Goal: Check status: Check status

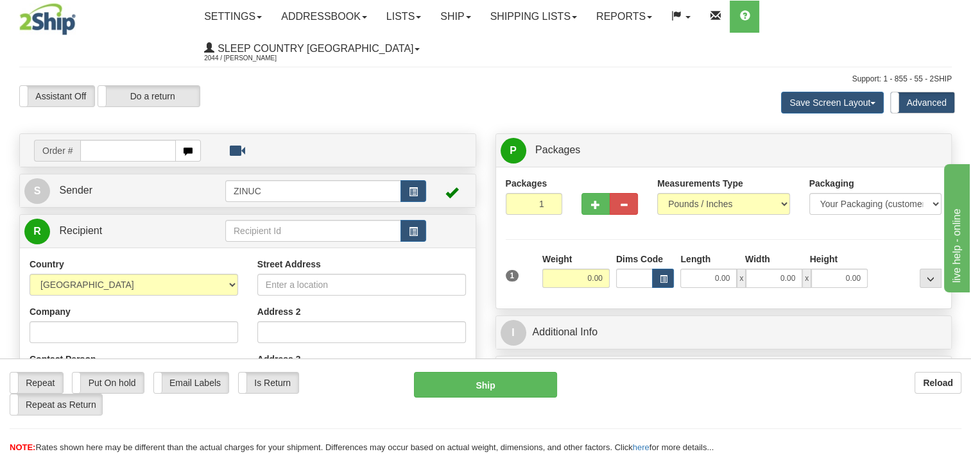
drag, startPoint x: 142, startPoint y: 116, endPoint x: 248, endPoint y: 133, distance: 107.3
click at [141, 140] on input "text" at bounding box center [127, 151] width 95 height 22
type input "15973"
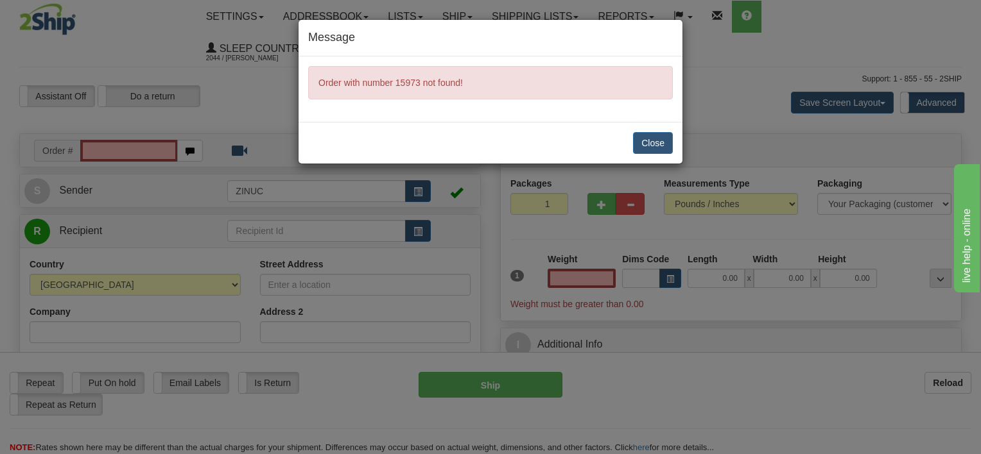
type input "0.00"
click at [647, 140] on button "Close" at bounding box center [653, 143] width 40 height 22
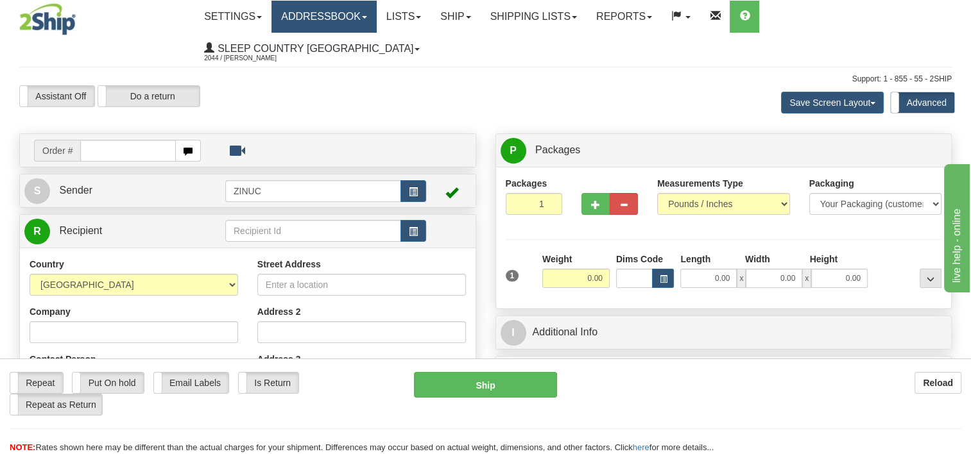
click at [350, 21] on link "Addressbook" at bounding box center [323, 17] width 105 height 32
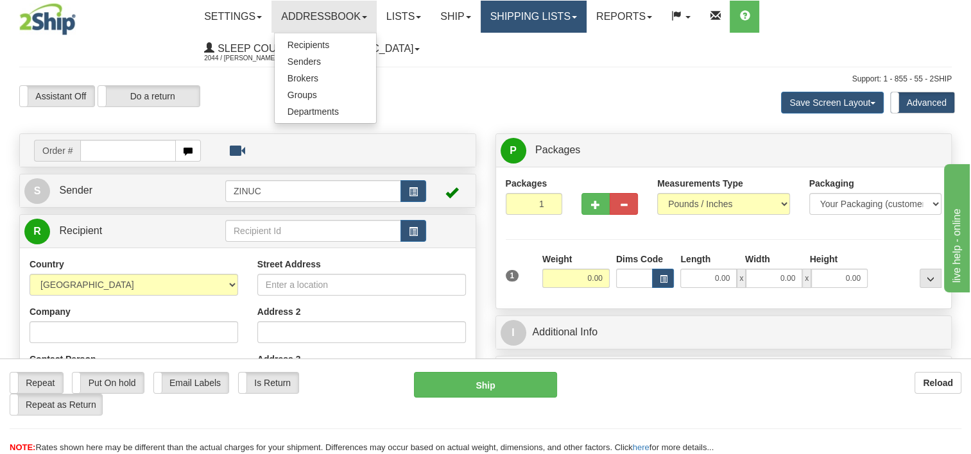
click at [540, 24] on link "Shipping lists" at bounding box center [534, 17] width 106 height 32
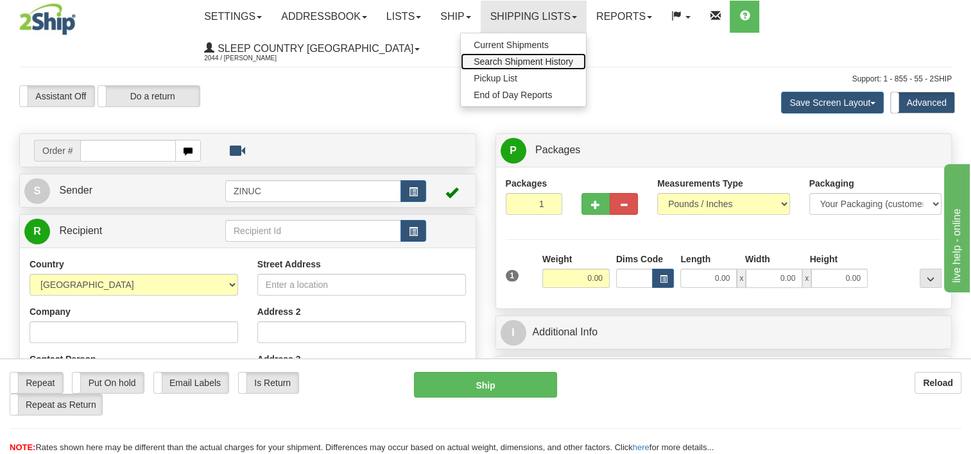
click at [513, 60] on span "Search Shipment History" at bounding box center [523, 61] width 99 height 10
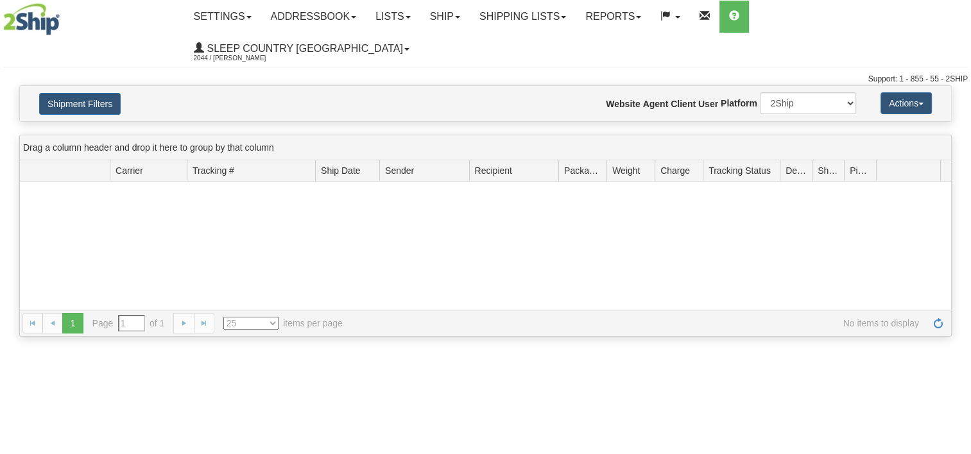
type input "From [DATE] To [DATE]"
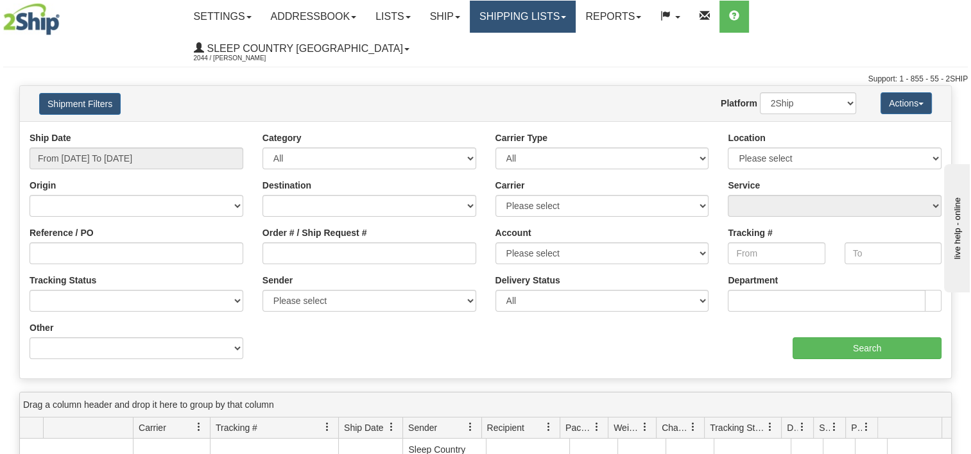
click at [529, 15] on link "Shipping lists" at bounding box center [523, 17] width 106 height 32
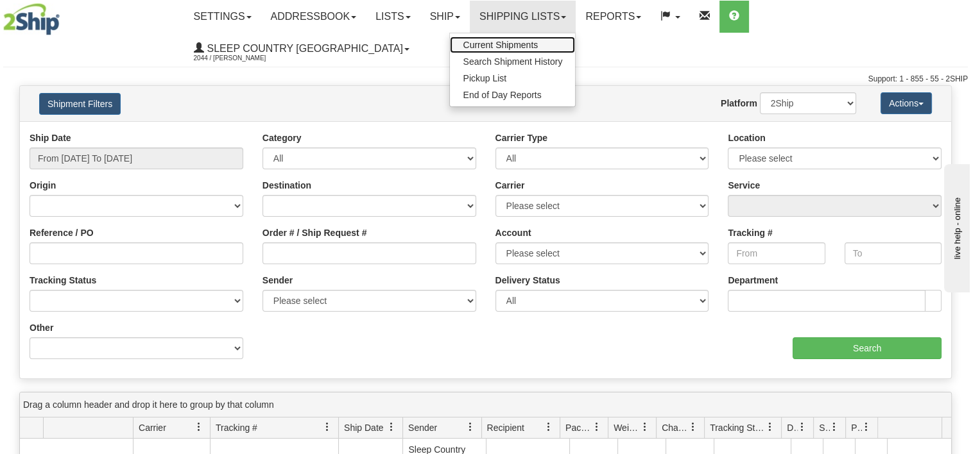
click at [538, 41] on span "Current Shipments" at bounding box center [500, 45] width 75 height 10
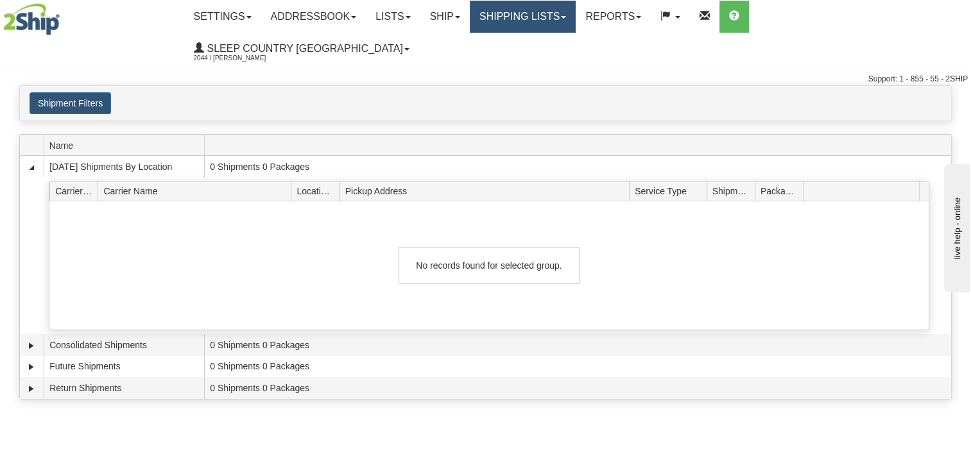
click at [545, 26] on link "Shipping lists" at bounding box center [523, 17] width 106 height 32
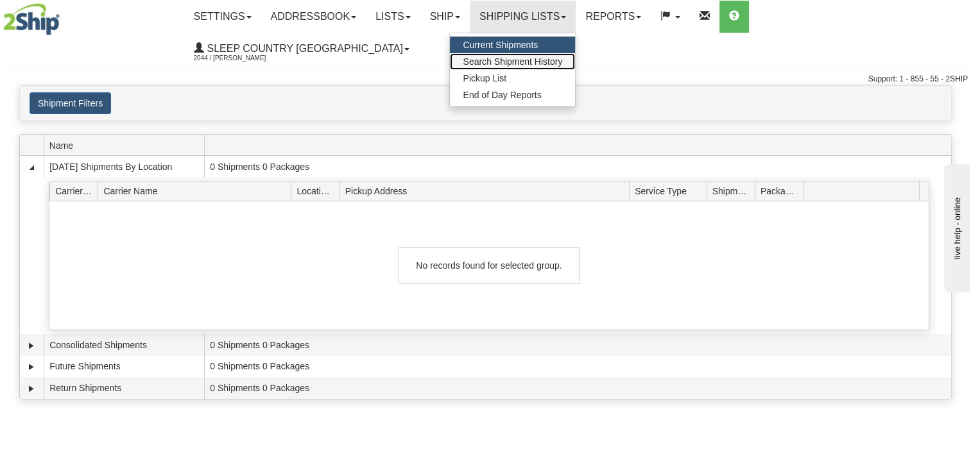
click at [544, 60] on span "Search Shipment History" at bounding box center [512, 61] width 99 height 10
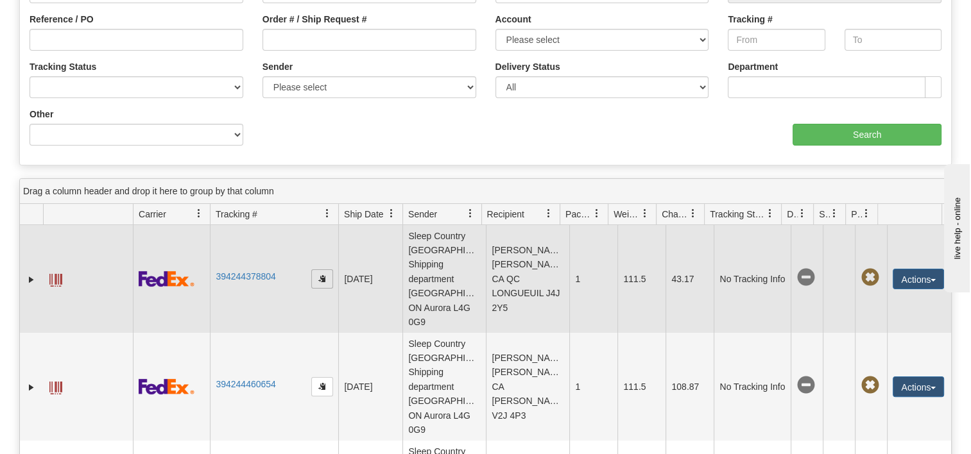
click at [319, 275] on span "button" at bounding box center [322, 279] width 8 height 8
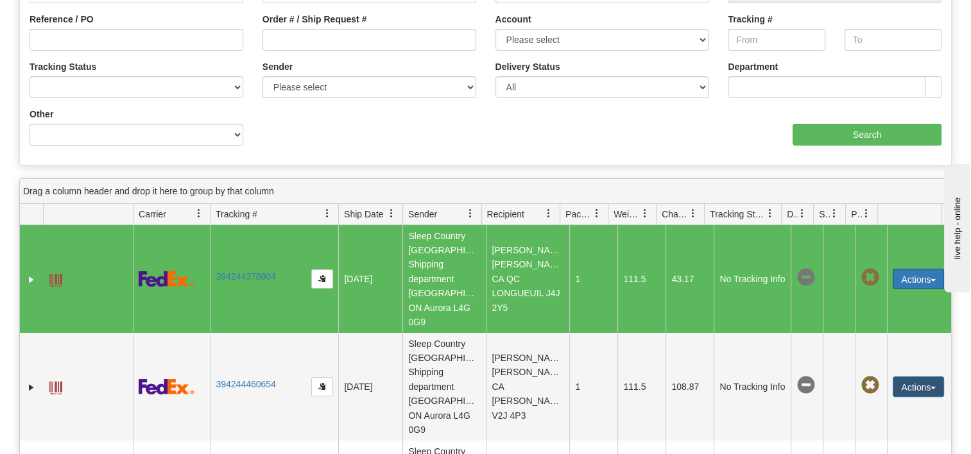
click at [921, 269] on button "Actions" at bounding box center [918, 279] width 51 height 21
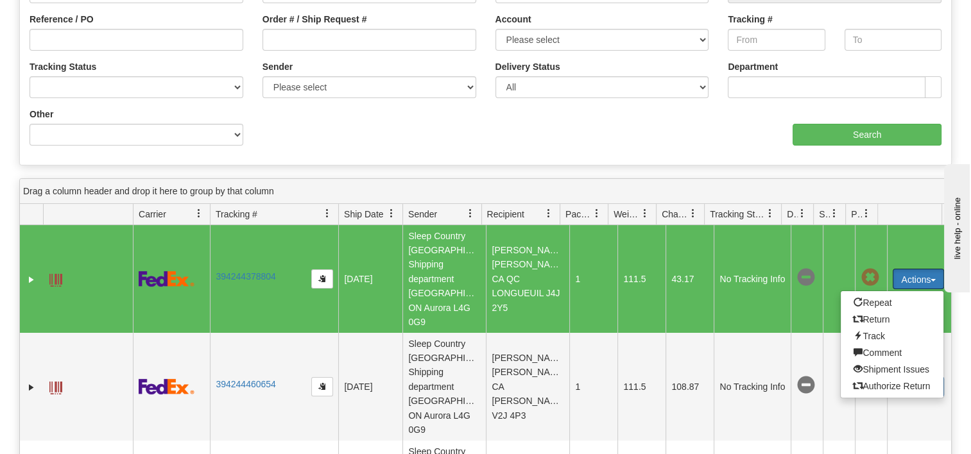
click at [547, 271] on td "[PERSON_NAME] [PERSON_NAME] CA QC LONGUEUIL J4J 2Y5" at bounding box center [527, 279] width 83 height 108
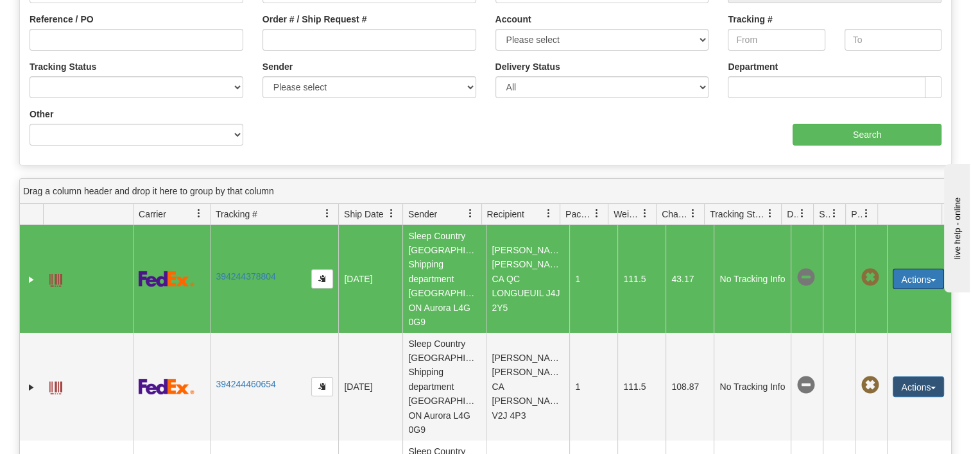
click at [551, 209] on span at bounding box center [549, 214] width 10 height 10
click at [505, 226] on td "[PERSON_NAME] [PERSON_NAME] CA QC LONGUEUIL J4J 2Y5" at bounding box center [527, 279] width 83 height 108
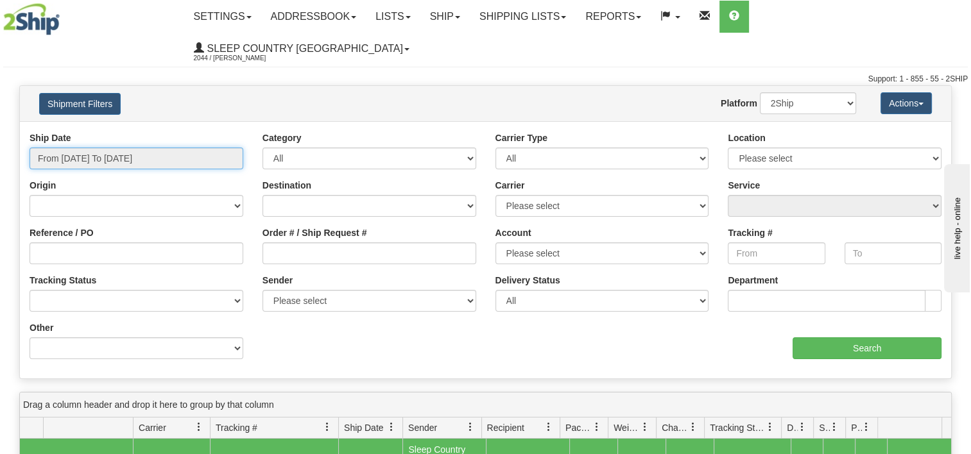
click at [209, 148] on input "From [DATE] To [DATE]" at bounding box center [137, 159] width 214 height 22
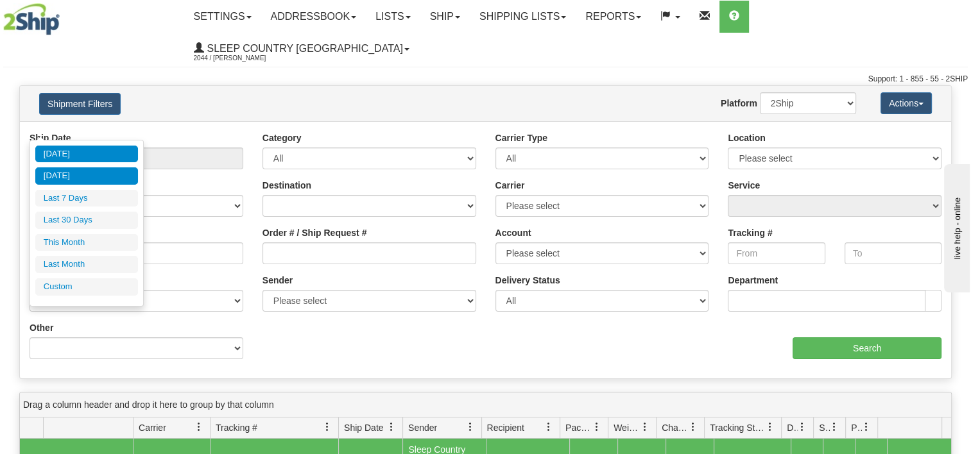
click at [71, 175] on li "[DATE]" at bounding box center [86, 175] width 103 height 17
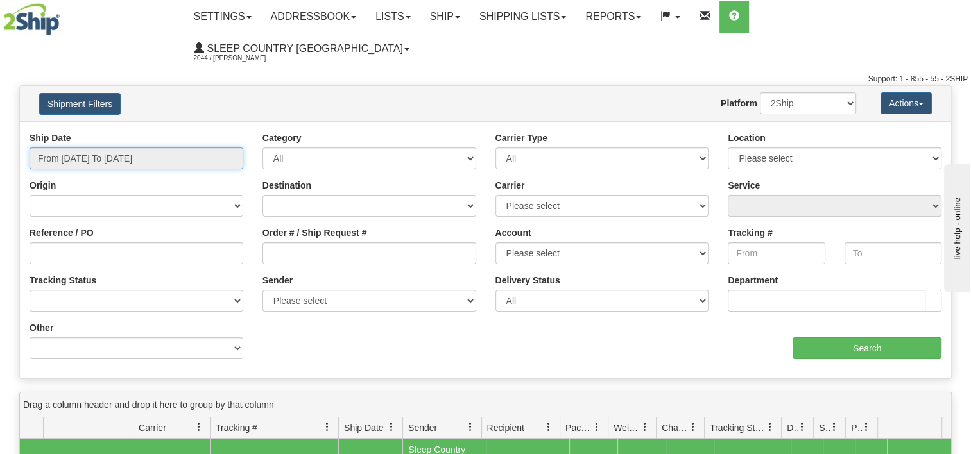
click at [103, 148] on input "From [DATE] To [DATE]" at bounding box center [137, 159] width 214 height 22
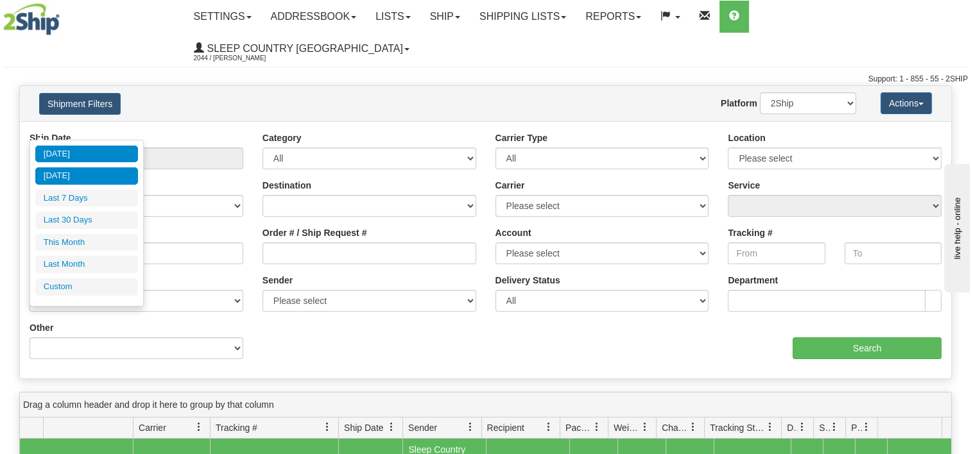
click at [100, 155] on li "[DATE]" at bounding box center [86, 154] width 103 height 17
type input "From [DATE] To [DATE]"
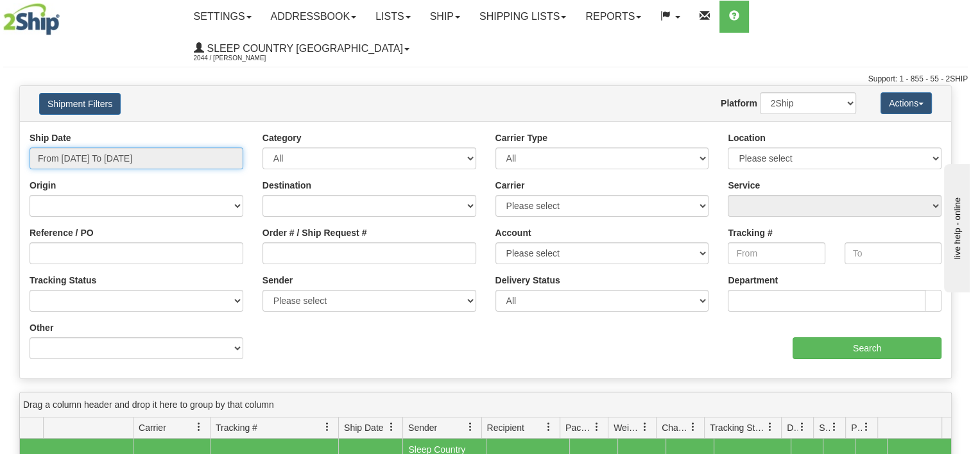
click at [124, 148] on input "From [DATE] To [DATE]" at bounding box center [137, 159] width 214 height 22
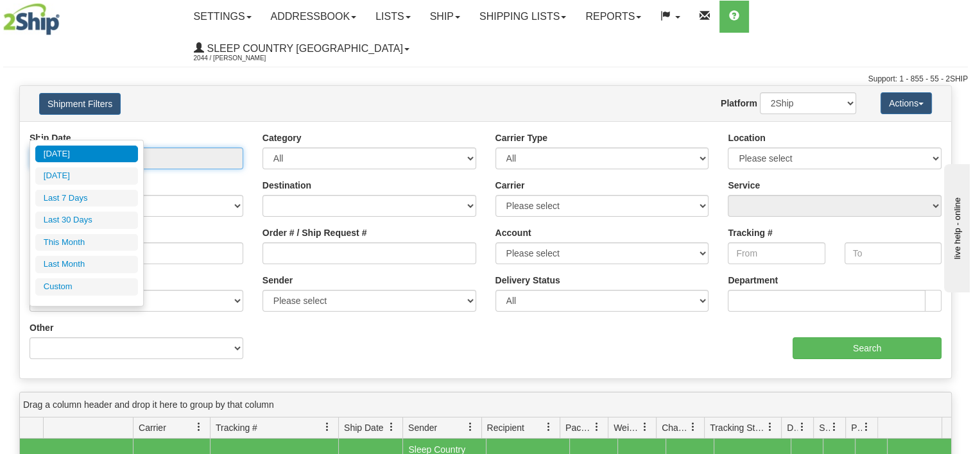
click at [132, 148] on input "From [DATE] To [DATE]" at bounding box center [137, 159] width 214 height 22
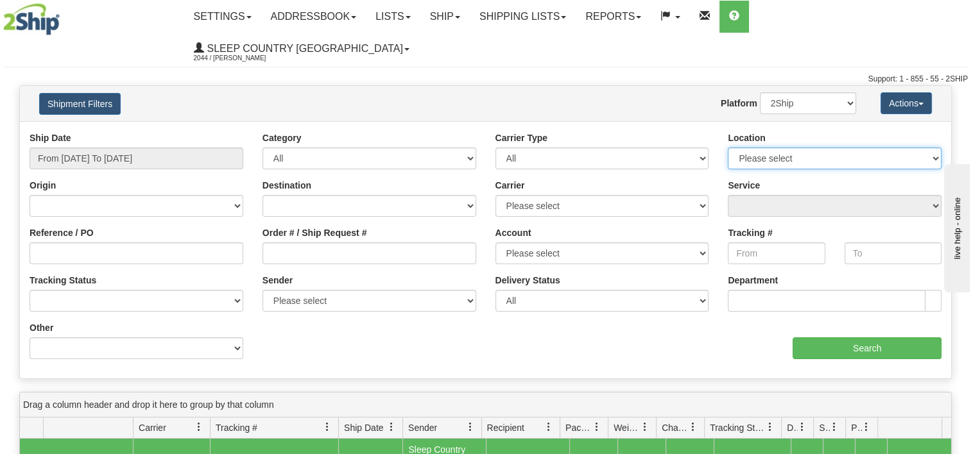
click at [782, 148] on select "Please select ZINUC" at bounding box center [835, 159] width 214 height 22
click at [62, 179] on div "Origin [GEOGRAPHIC_DATA] [GEOGRAPHIC_DATA] [GEOGRAPHIC_DATA] [US_STATE] [GEOGRA…" at bounding box center [137, 198] width 214 height 38
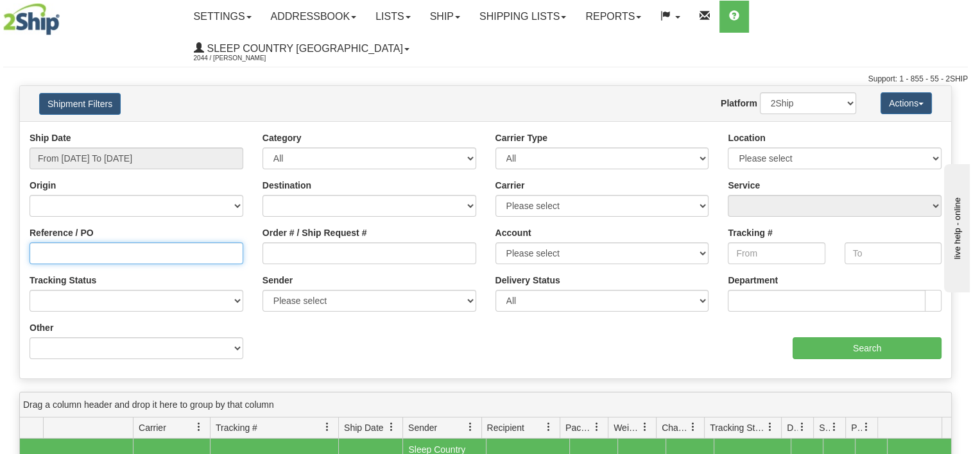
click at [213, 243] on input "Reference / PO" at bounding box center [137, 254] width 214 height 22
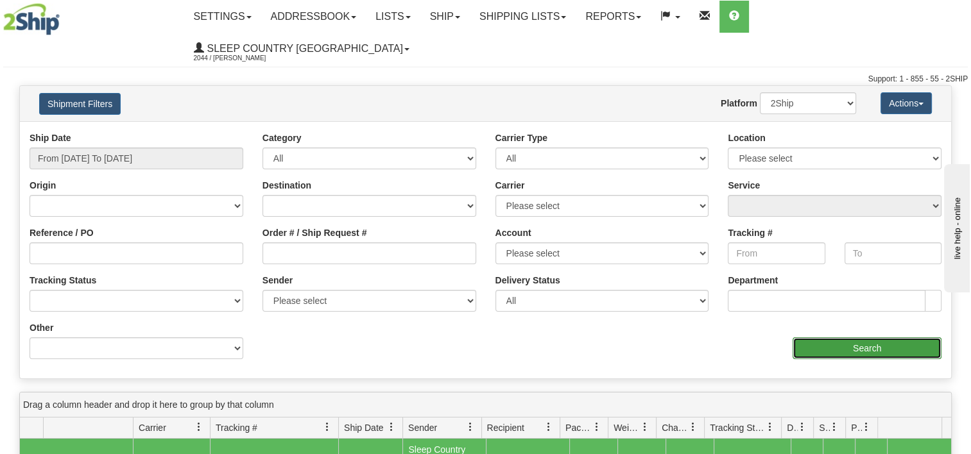
click at [850, 338] on input "Search" at bounding box center [867, 349] width 149 height 22
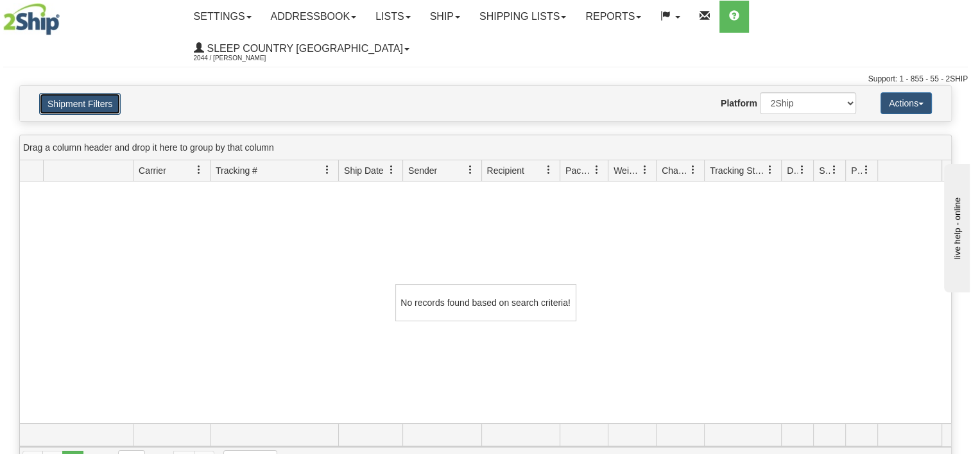
click at [51, 93] on button "Shipment Filters" at bounding box center [79, 104] width 81 height 22
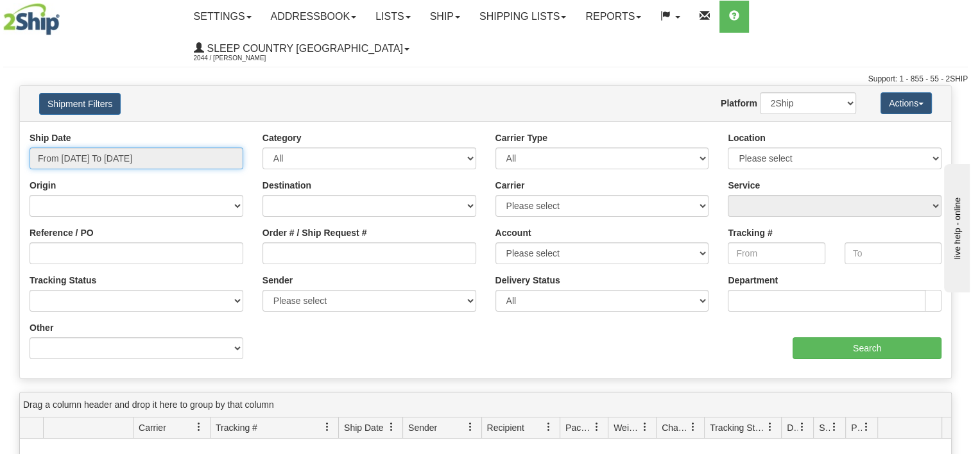
click at [158, 148] on input "From [DATE] To [DATE]" at bounding box center [137, 159] width 214 height 22
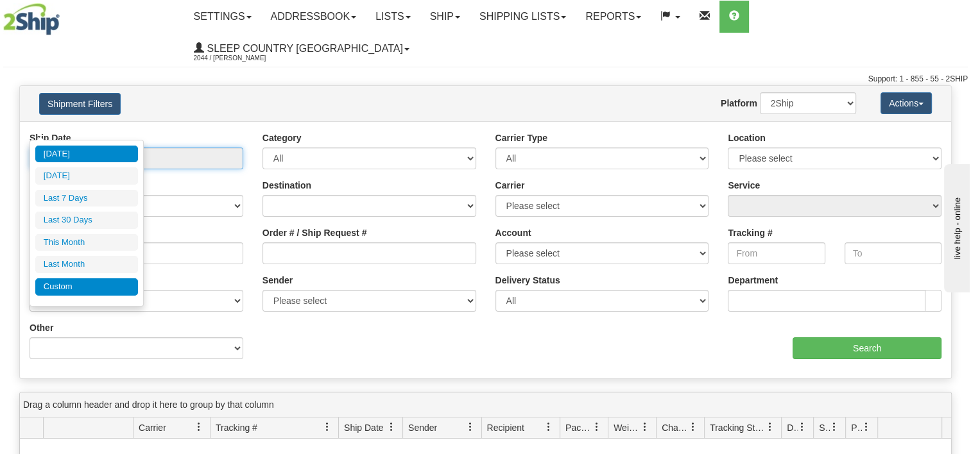
type input "[DATE]"
click at [69, 293] on div "[DATE] [DATE] Last 7 Days Last 30 Days This Month Last Month Custom Apply Cancel" at bounding box center [86, 223] width 103 height 155
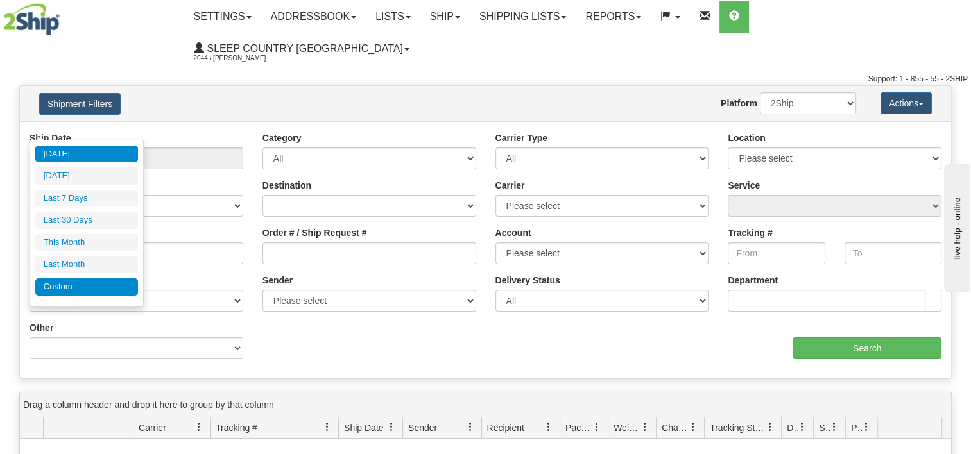
click at [70, 285] on li "Custom" at bounding box center [86, 287] width 103 height 17
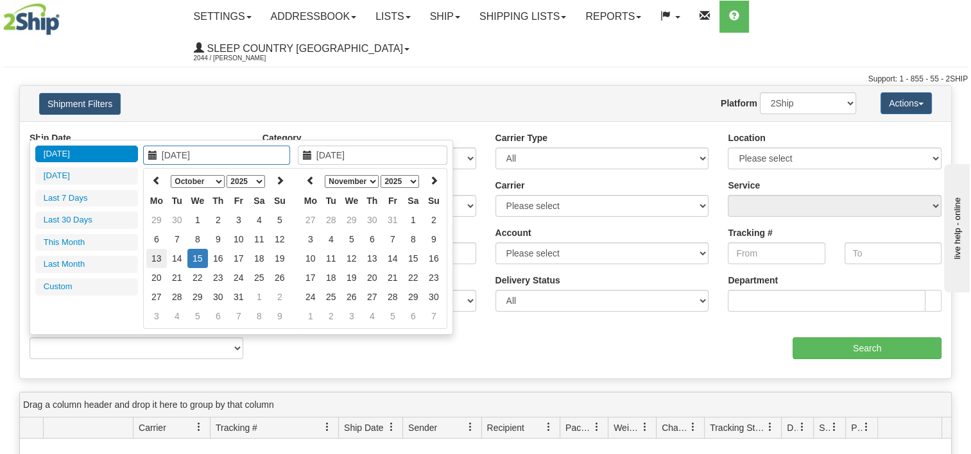
type input "[DATE]"
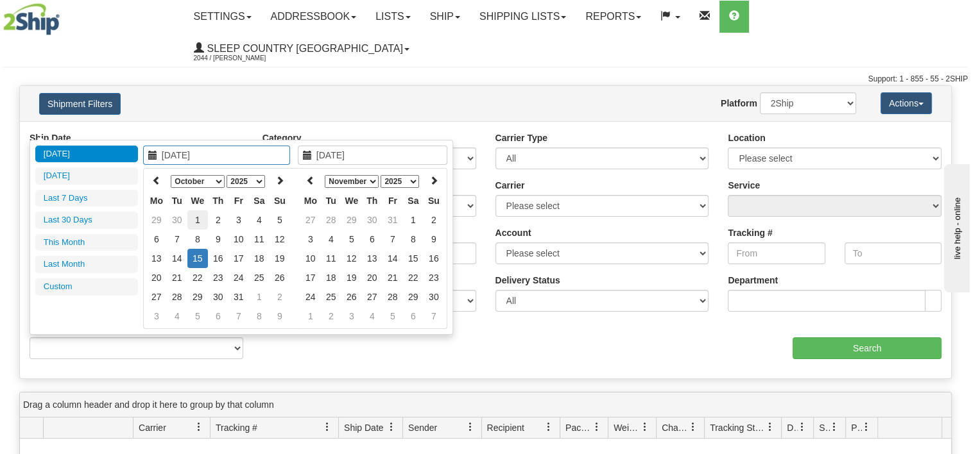
click at [204, 214] on td "1" at bounding box center [197, 219] width 21 height 19
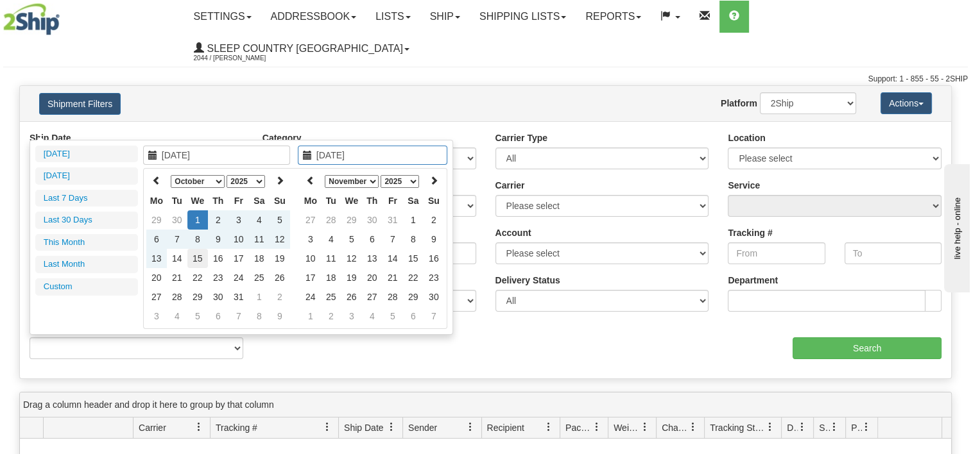
type input "[DATE]"
click at [198, 252] on td "15" at bounding box center [197, 258] width 21 height 19
type input "From [DATE] To [DATE]"
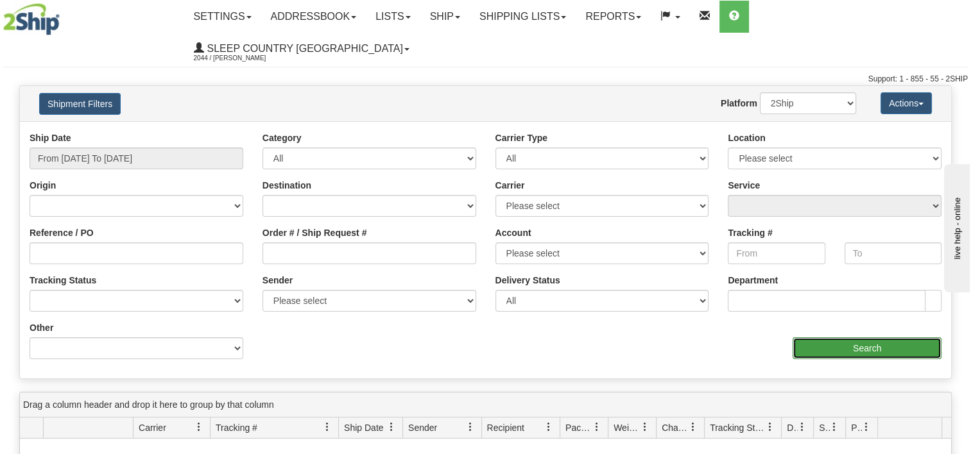
click at [819, 338] on input "Search" at bounding box center [867, 349] width 149 height 22
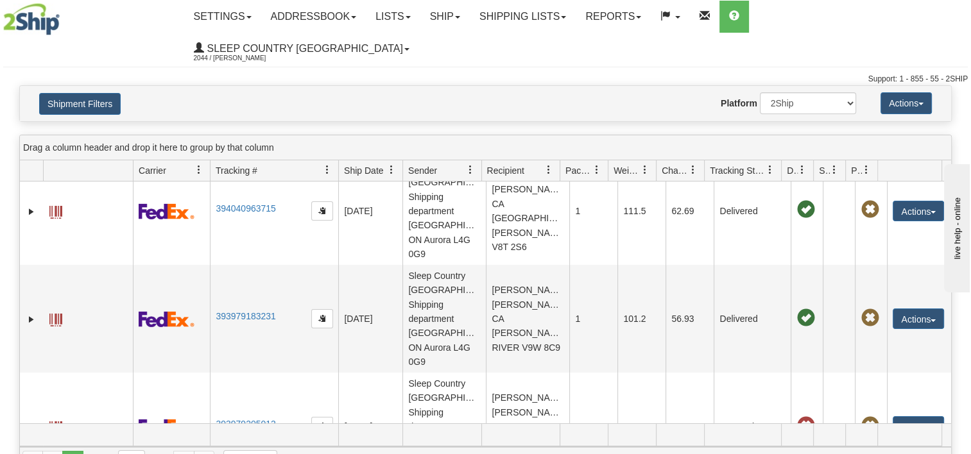
scroll to position [907, 0]
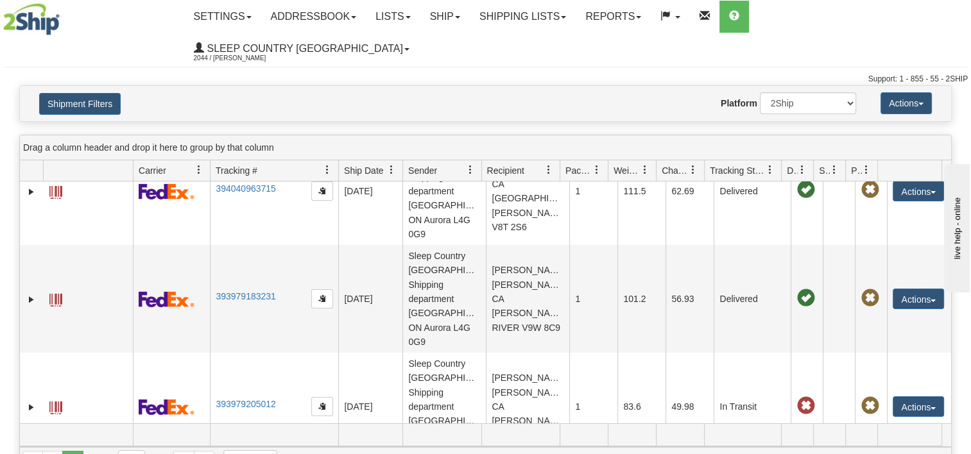
drag, startPoint x: 947, startPoint y: 370, endPoint x: 17, endPoint y: 6, distance: 997.9
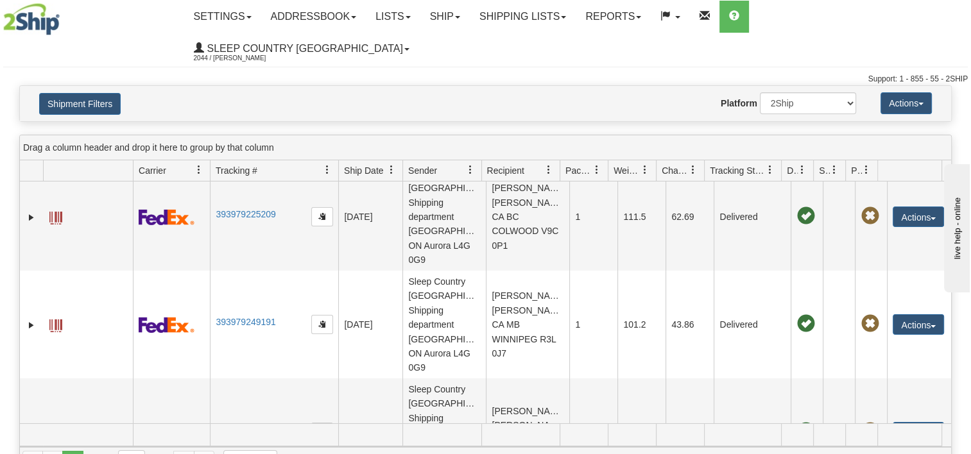
scroll to position [1215, 0]
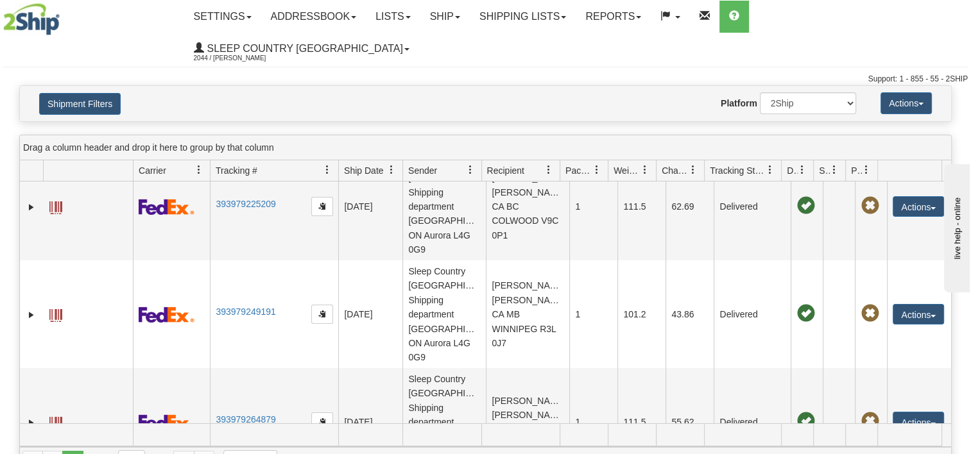
click at [947, 424] on div at bounding box center [485, 436] width 931 height 24
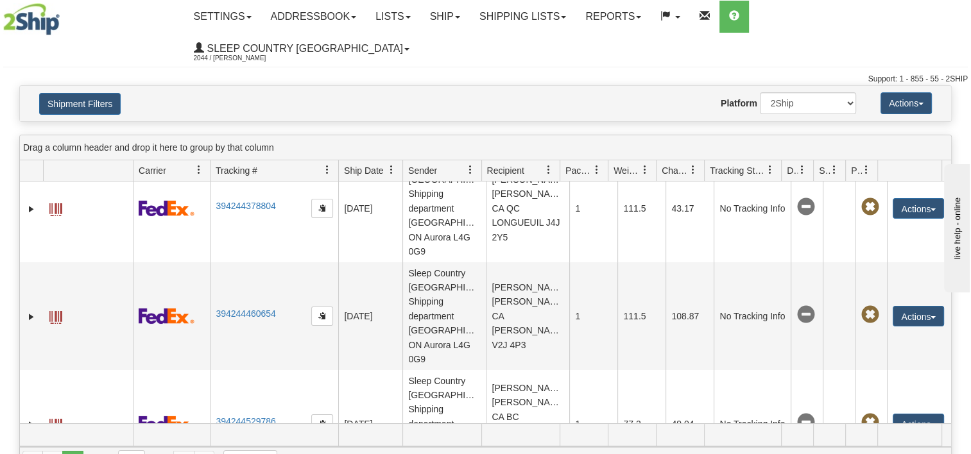
scroll to position [0, 0]
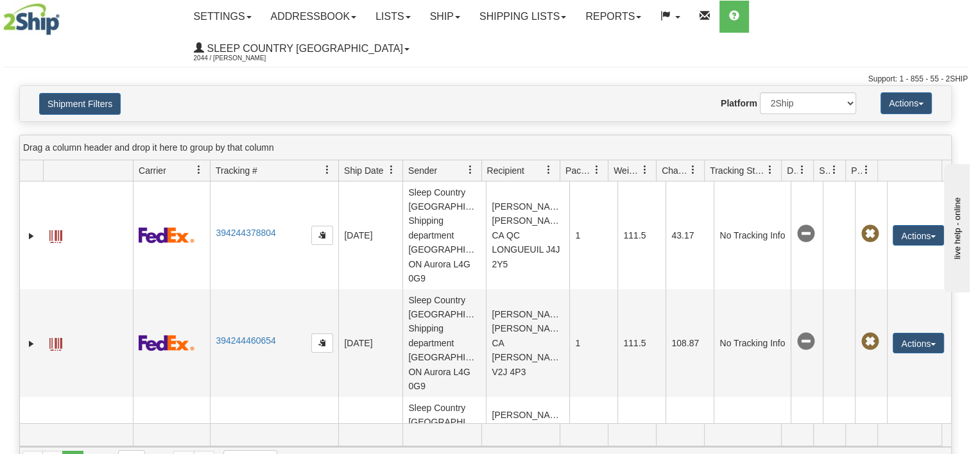
click at [6, 154] on div "Please wait... × Confirm Delete Delete Cancel × Confirm Delete Yes No Cancel × …" at bounding box center [485, 280] width 971 height 390
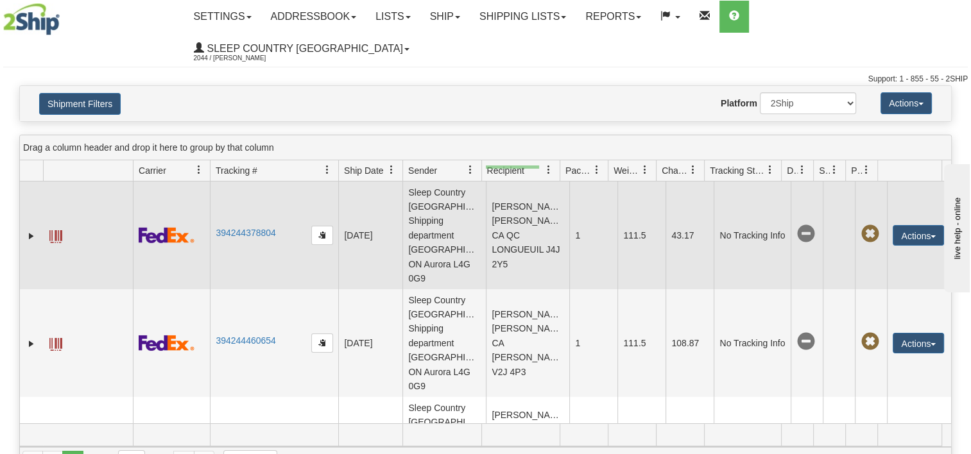
drag, startPoint x: 539, startPoint y: 166, endPoint x: 486, endPoint y: 169, distance: 53.4
click at [486, 182] on td "[PERSON_NAME] [PERSON_NAME] CA QC LONGUEUIL J4J 2Y5" at bounding box center [527, 236] width 83 height 108
